Goal: Task Accomplishment & Management: Use online tool/utility

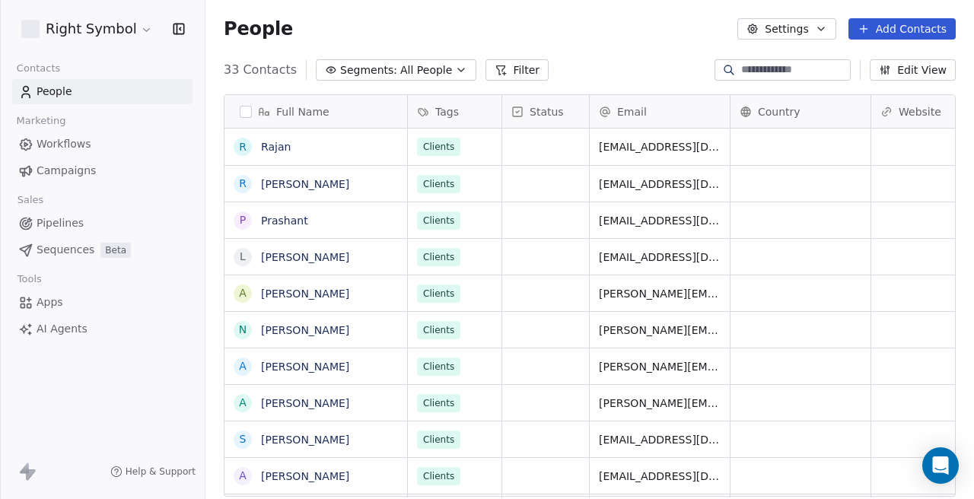
scroll to position [440, 769]
click at [126, 36] on html "Right Symbol Contacts People Marketing Workflows Campaigns Sales Pipelines Sequ…" at bounding box center [487, 249] width 974 height 499
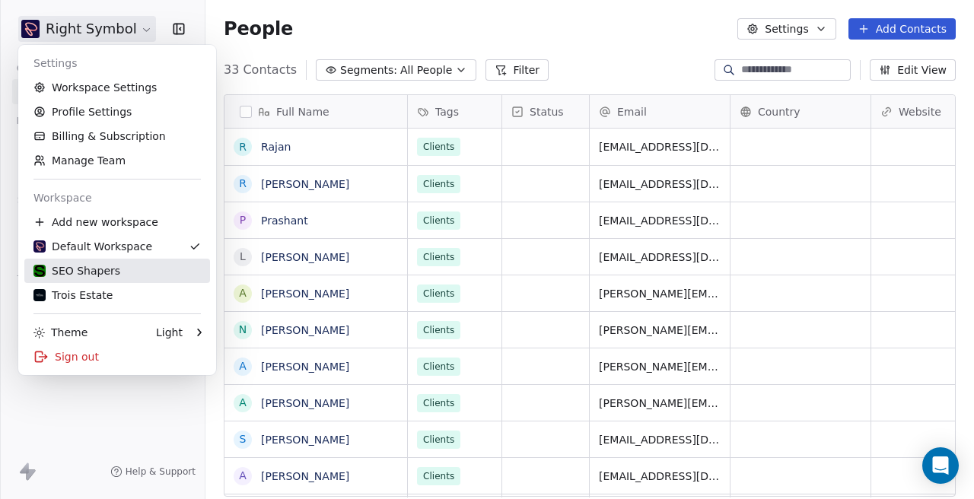
click at [119, 266] on div "SEO Shapers" at bounding box center [116, 270] width 167 height 15
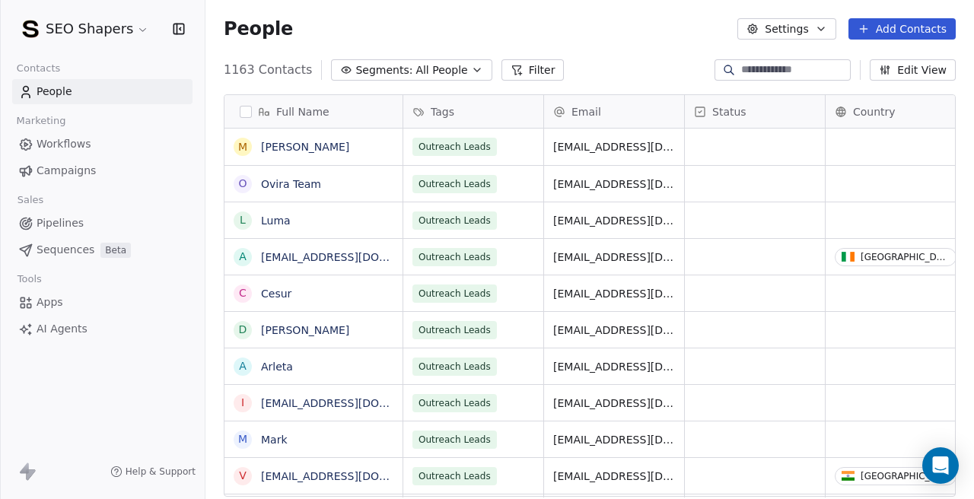
scroll to position [440, 769]
click at [88, 163] on span "Campaigns" at bounding box center [66, 171] width 59 height 16
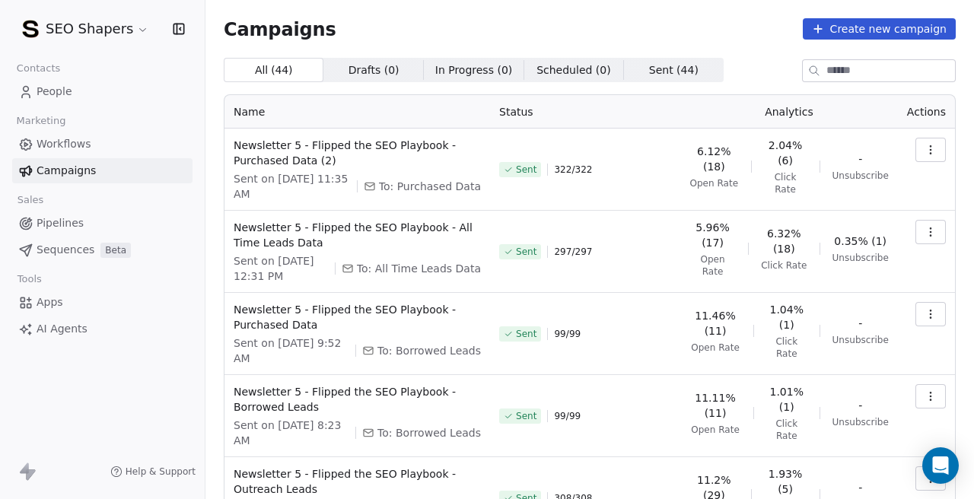
click at [928, 243] on button "button" at bounding box center [930, 232] width 30 height 24
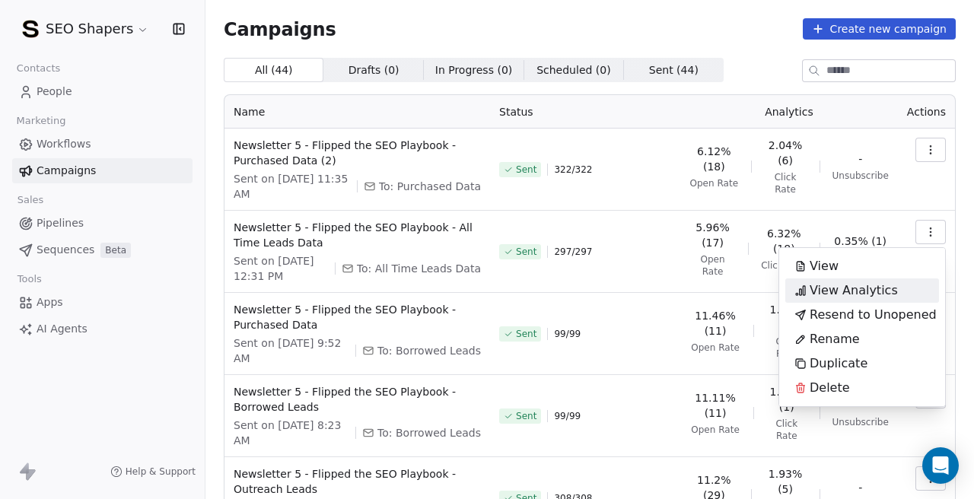
click at [853, 284] on span "View Analytics" at bounding box center [854, 291] width 88 height 18
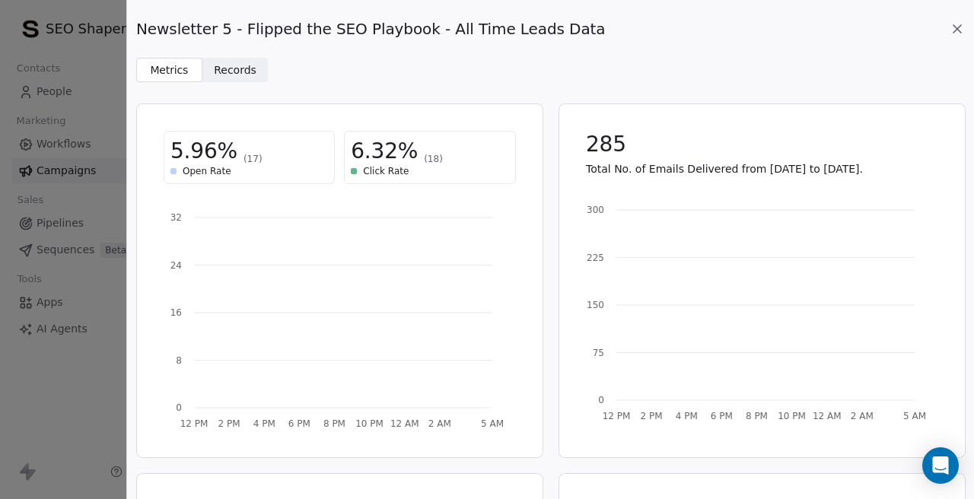
click at [236, 73] on span "Records" at bounding box center [235, 70] width 43 height 16
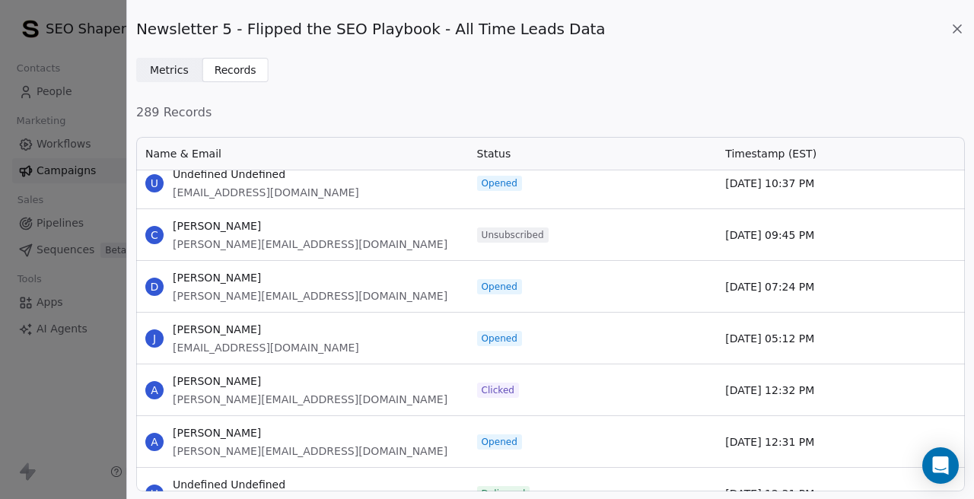
scroll to position [178, 0]
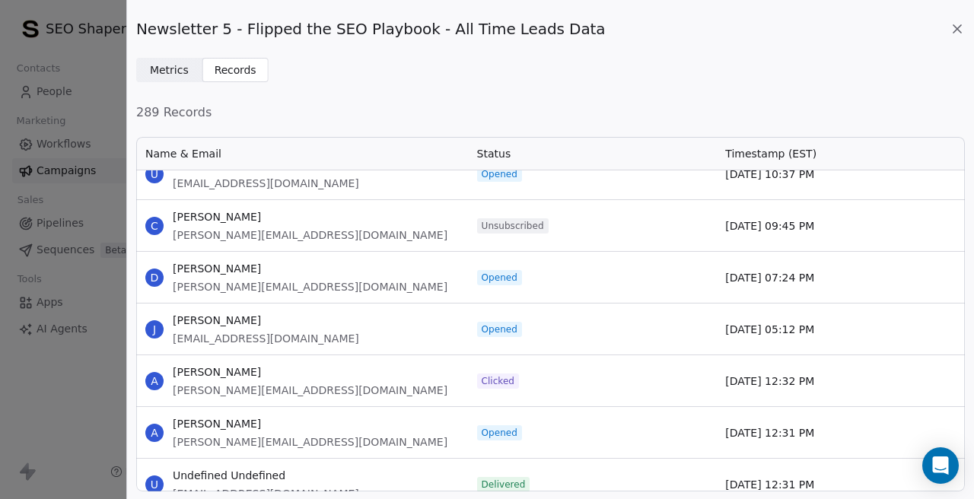
click at [259, 235] on span "[PERSON_NAME][EMAIL_ADDRESS][DOMAIN_NAME]" at bounding box center [310, 235] width 275 height 15
copy span "[DOMAIN_NAME]"
click at [955, 25] on icon at bounding box center [957, 28] width 15 height 15
